Goal: Find specific page/section: Find specific page/section

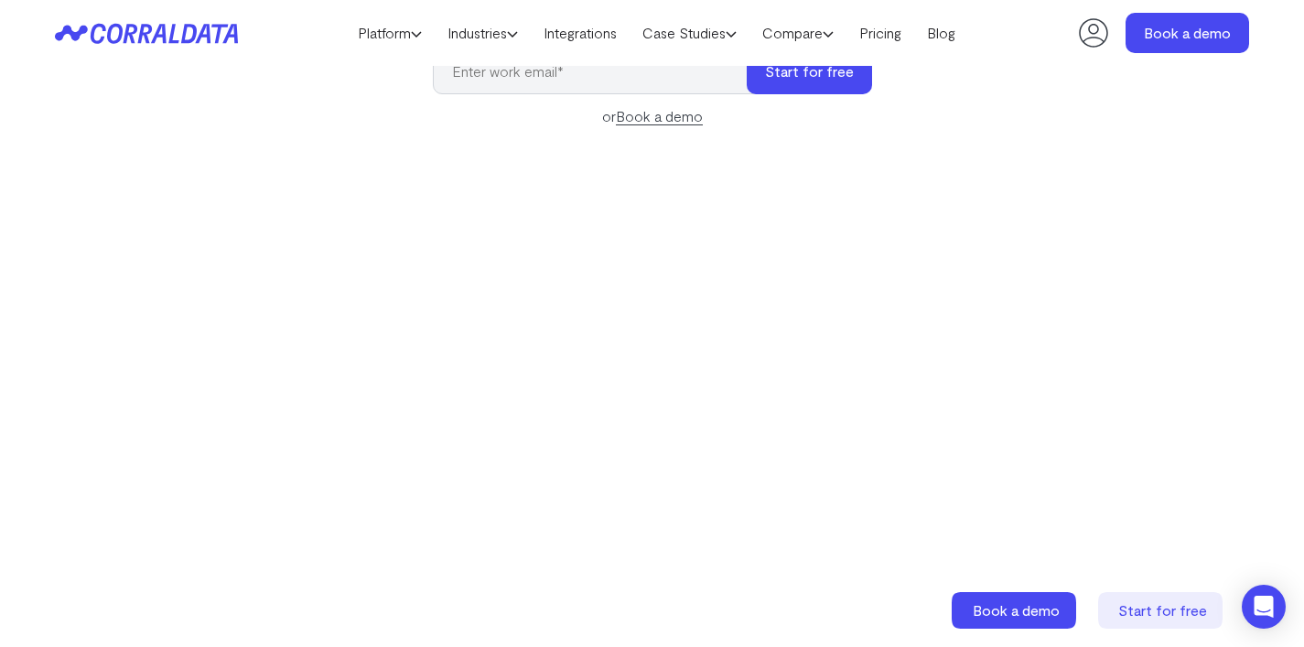
scroll to position [261, 0]
click at [481, 35] on link "Industries" at bounding box center [483, 32] width 96 height 27
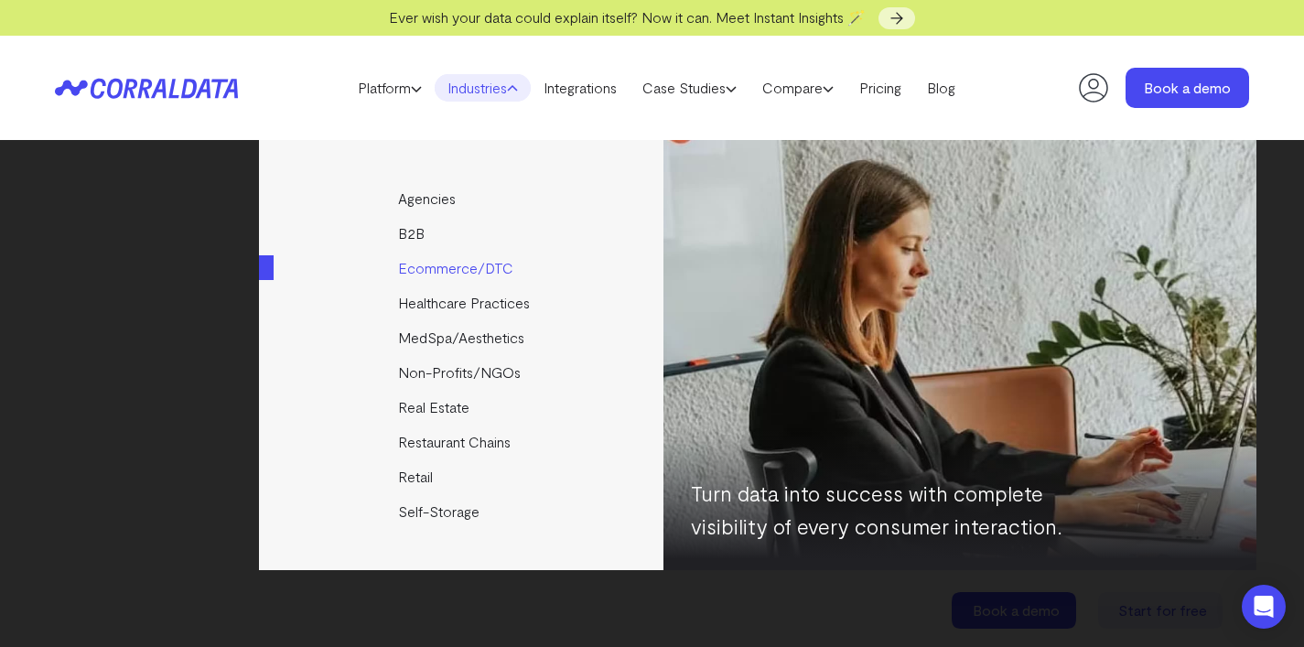
click at [453, 267] on link "Ecommerce/DTC" at bounding box center [462, 268] width 407 height 35
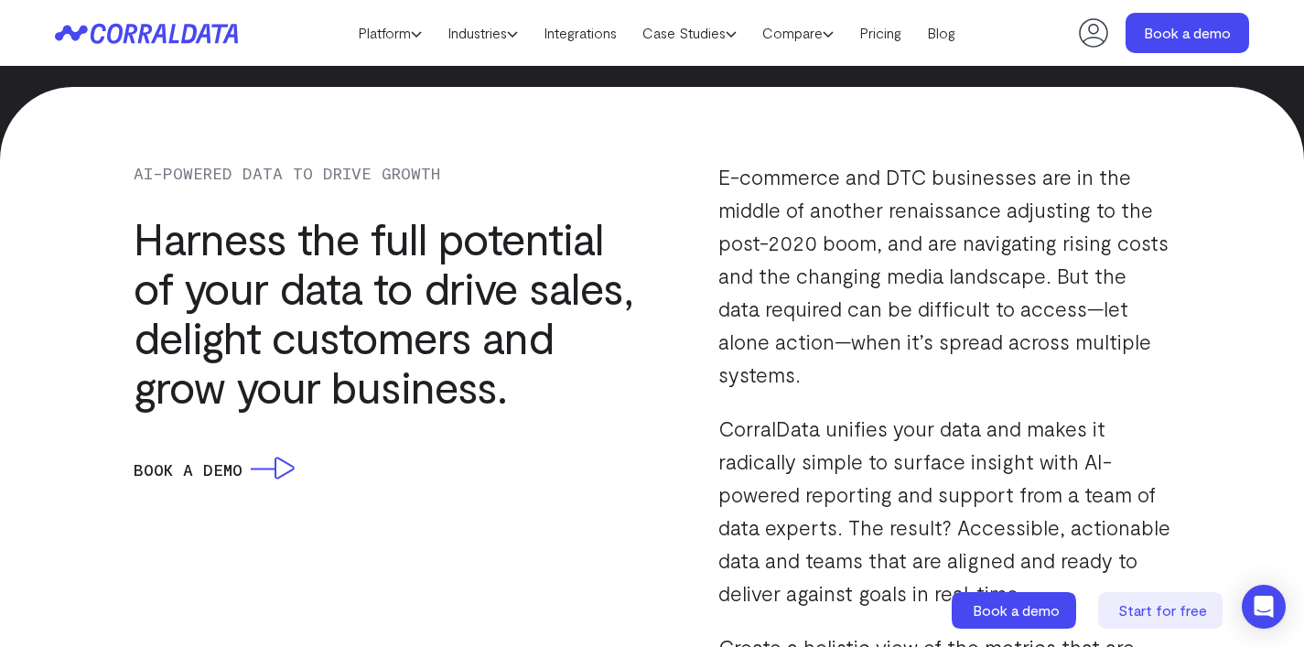
scroll to position [1441, 0]
